Goal: Find specific page/section: Find specific page/section

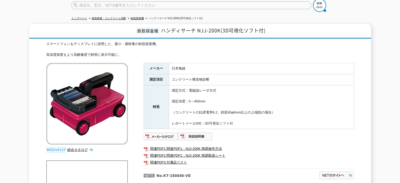
scroll to position [53, 0]
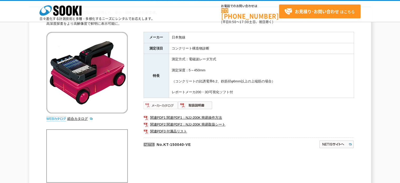
click at [170, 106] on img at bounding box center [161, 105] width 34 height 8
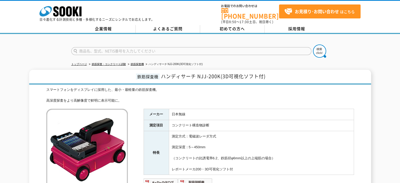
click at [155, 52] on form at bounding box center [200, 51] width 258 height 15
click at [153, 50] on input "text" at bounding box center [191, 51] width 240 height 8
type input "ん"
type input "nkk 105"
click at [313, 44] on button at bounding box center [319, 50] width 13 height 13
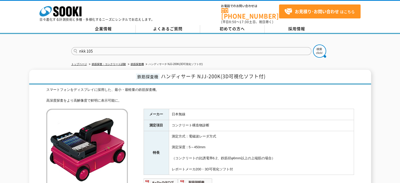
click at [313, 44] on button at bounding box center [319, 50] width 13 height 13
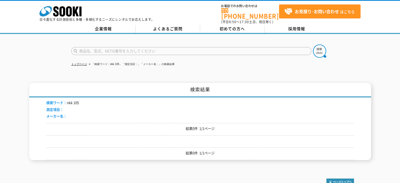
click at [113, 44] on form at bounding box center [200, 51] width 258 height 15
click at [111, 47] on input "text" at bounding box center [191, 51] width 240 height 8
type input "h"
type input "ハンディサーチ"
click at [79, 63] on link "トップページ" at bounding box center [79, 64] width 16 height 3
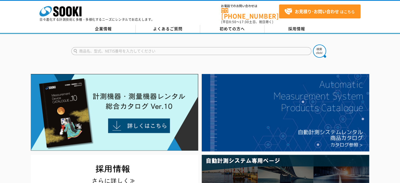
click at [105, 49] on input "text" at bounding box center [191, 51] width 240 height 8
type input "ＮＪＪ"
click at [313, 44] on button at bounding box center [319, 50] width 13 height 13
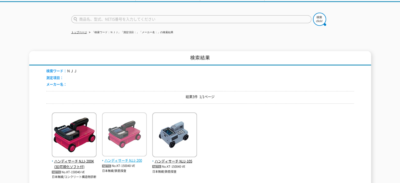
scroll to position [79, 0]
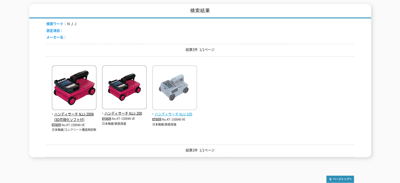
click at [171, 111] on span "ハンディサーチ NJJ-105" at bounding box center [174, 114] width 45 height 6
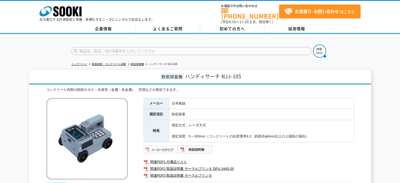
click at [166, 147] on img at bounding box center [161, 149] width 34 height 8
click at [54, 11] on icon "株式会社 ソーキ" at bounding box center [60, 11] width 42 height 11
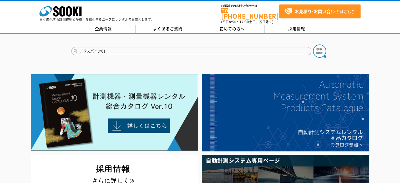
type input "アドスパイア01"
click at [313, 44] on button at bounding box center [319, 50] width 13 height 13
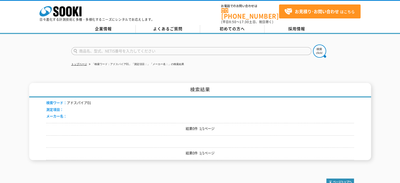
click at [104, 49] on input "text" at bounding box center [191, 51] width 240 height 8
type input "ＡＤ"
click at [82, 63] on link "トップページ" at bounding box center [79, 64] width 16 height 3
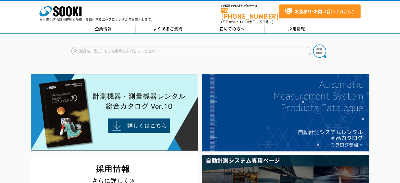
click at [100, 48] on input "text" at bounding box center [191, 51] width 240 height 8
type input "adspire"
click at [313, 44] on button at bounding box center [319, 50] width 13 height 13
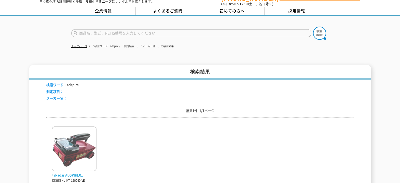
scroll to position [26, 0]
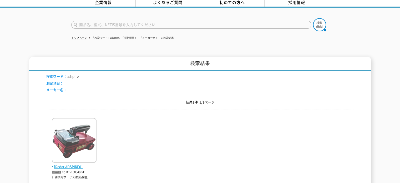
click at [70, 123] on img at bounding box center [74, 141] width 45 height 46
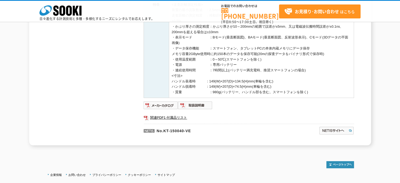
scroll to position [221, 0]
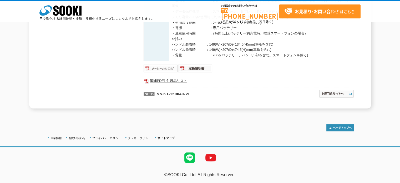
click at [154, 67] on img at bounding box center [161, 68] width 34 height 8
